Goal: Check status

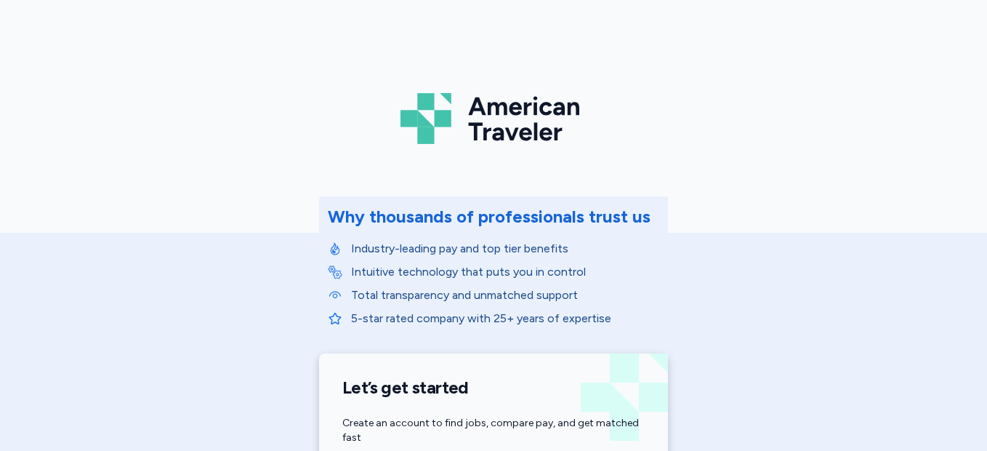
scroll to position [293, 0]
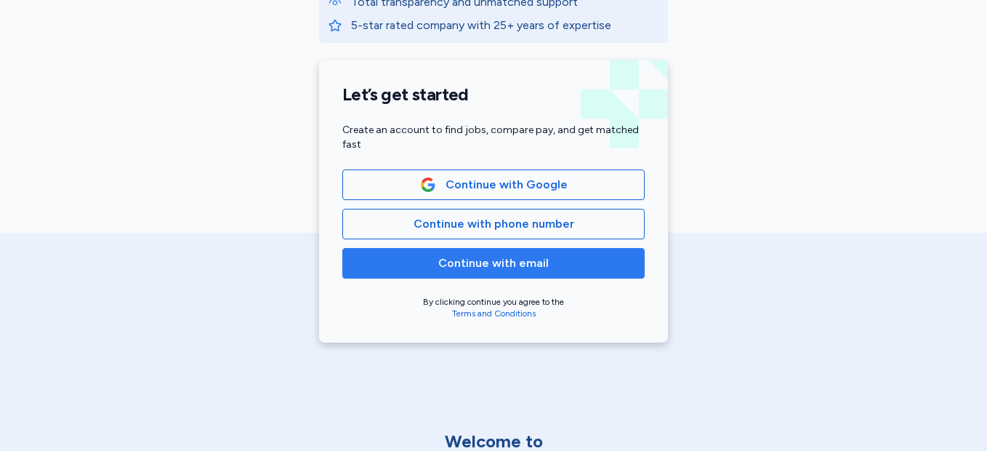
click at [561, 260] on span "Continue with email" at bounding box center [494, 263] width 278 height 17
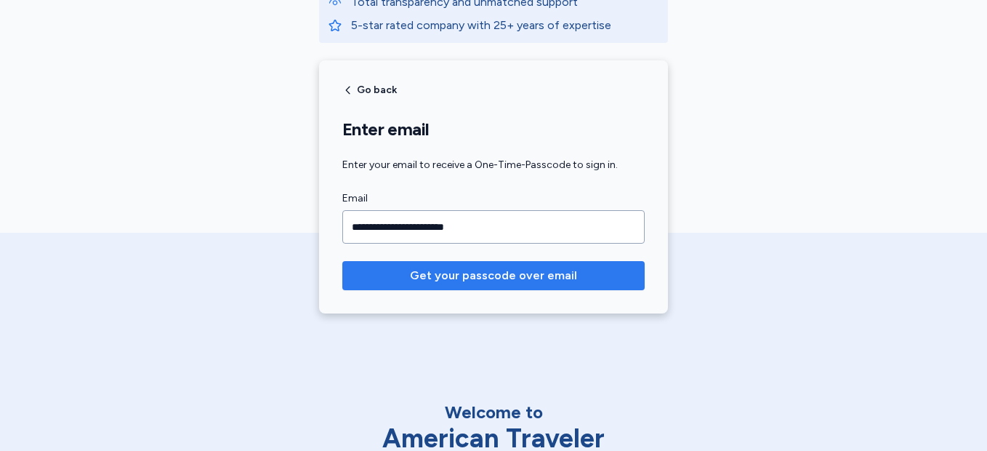
type input "**********"
click at [550, 276] on span "Get your passcode over email" at bounding box center [493, 275] width 167 height 17
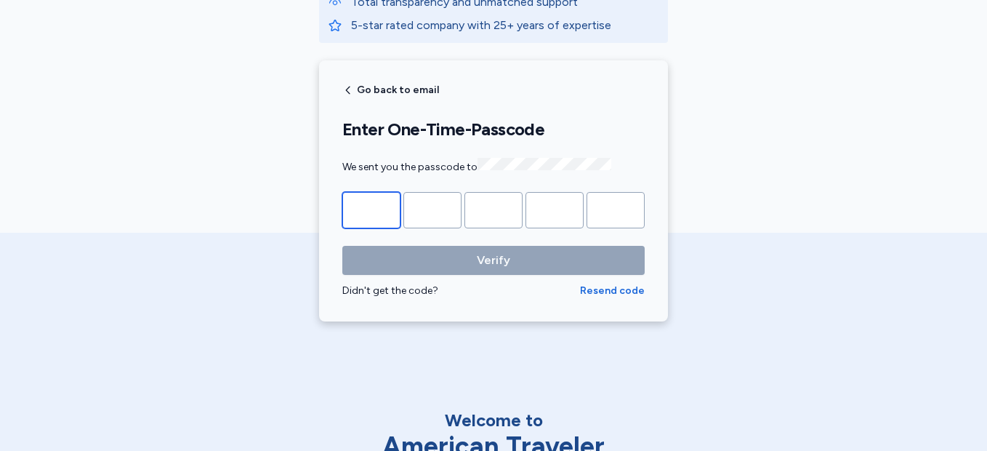
type input "*"
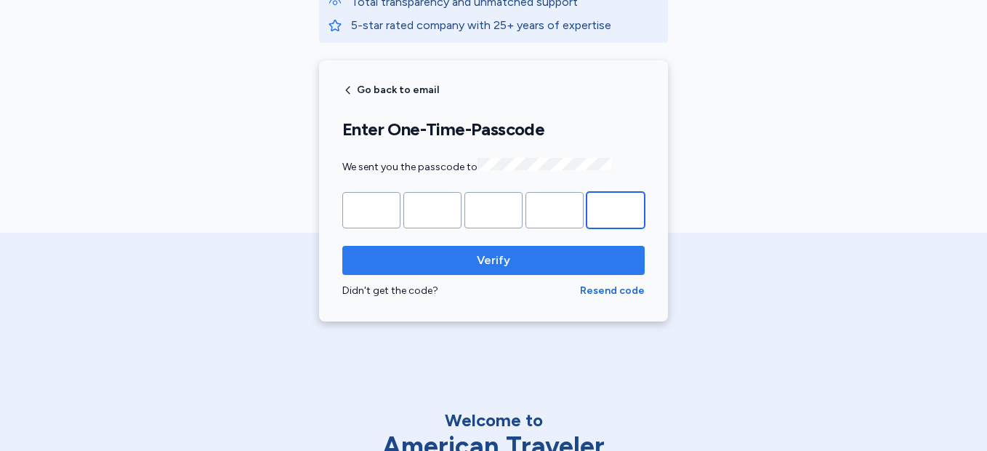
type input "*"
click at [554, 260] on span "Verify" at bounding box center [493, 260] width 279 height 17
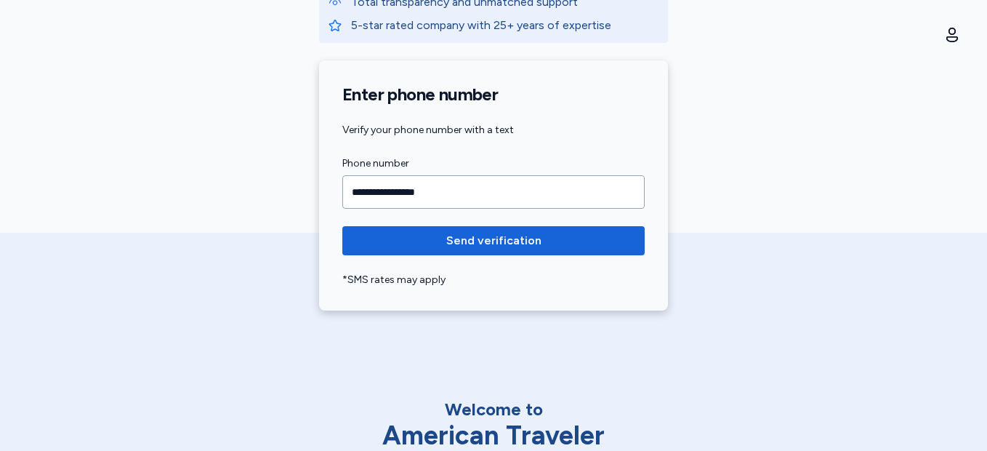
type input "**********"
click at [342, 226] on button "Send verification" at bounding box center [493, 240] width 303 height 29
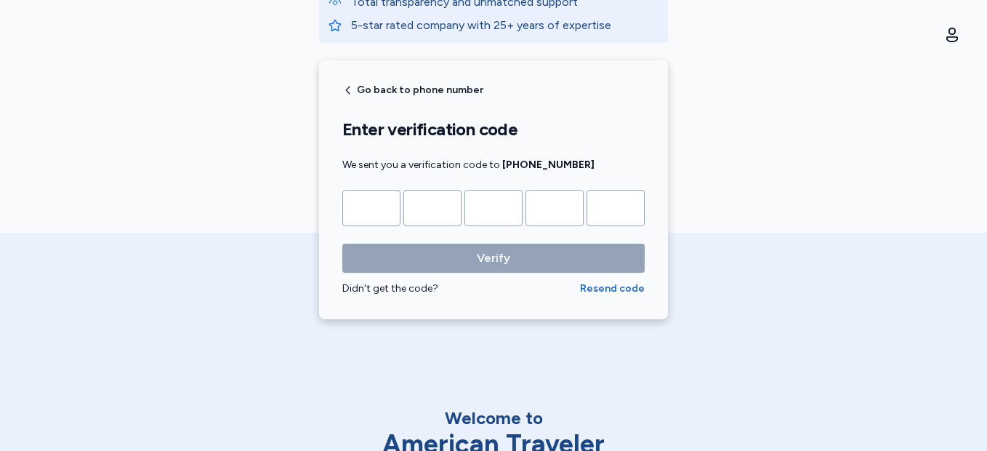
type input "*"
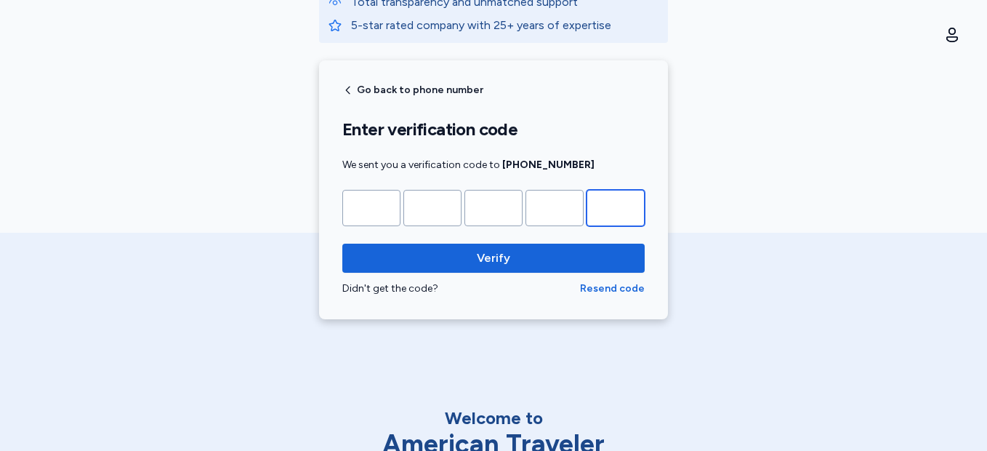
type input "*"
click at [554, 260] on span "Verify" at bounding box center [493, 257] width 279 height 17
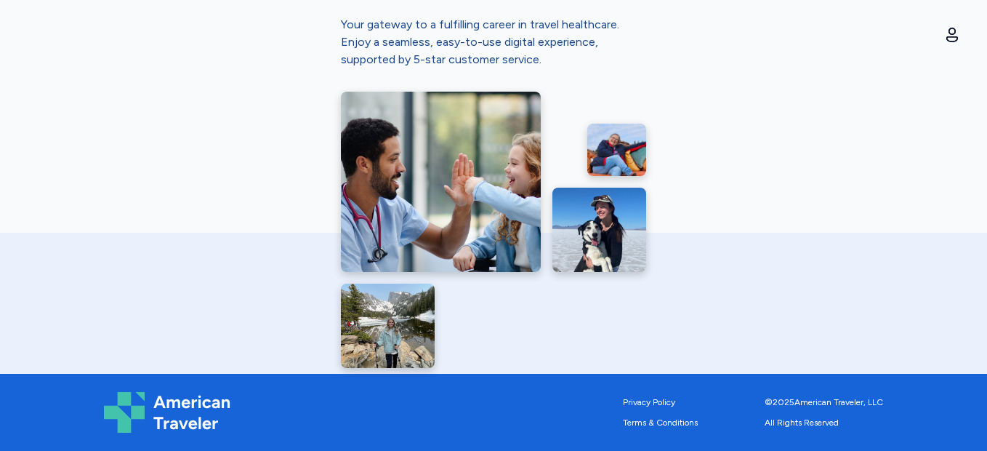
scroll to position [57, 0]
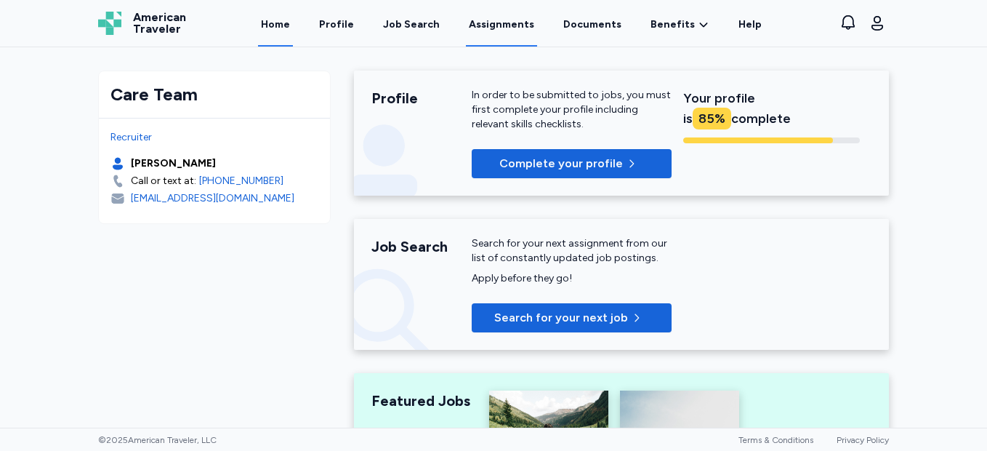
click at [533, 23] on link "Assignments" at bounding box center [501, 23] width 71 height 45
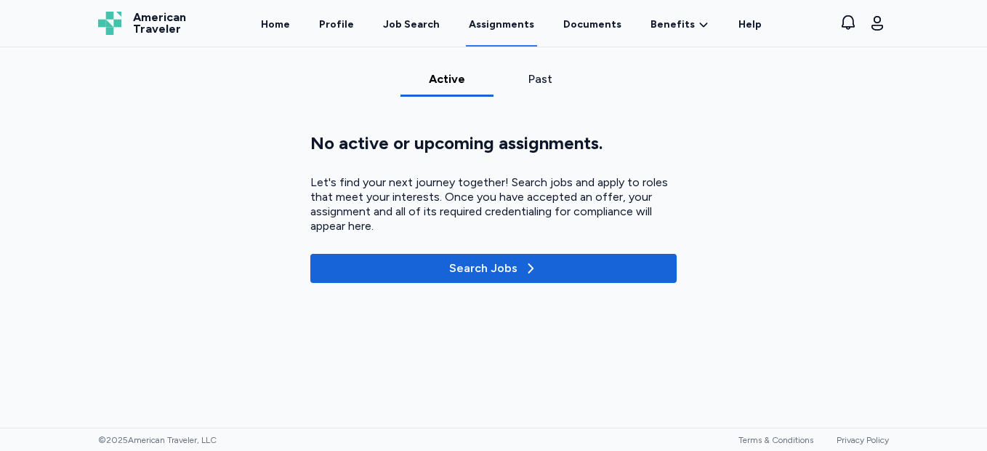
click at [541, 81] on div "Past" at bounding box center [540, 79] width 81 height 17
